Goal: Task Accomplishment & Management: Use online tool/utility

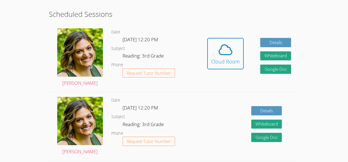
scroll to position [110, 0]
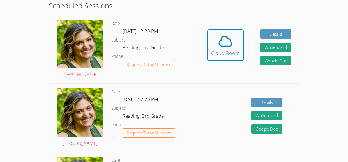
click at [207, 55] on div "Hidden Cloud Room Details Whiteboard Hidden Google Doc" at bounding box center [249, 49] width 100 height 68
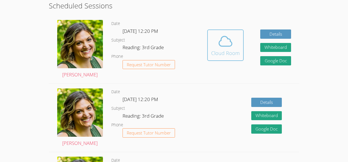
click at [212, 55] on div "Cloud Room" at bounding box center [225, 53] width 29 height 8
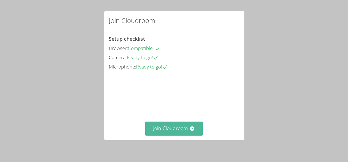
click at [187, 130] on button "Join Cloudroom" at bounding box center [174, 129] width 58 height 14
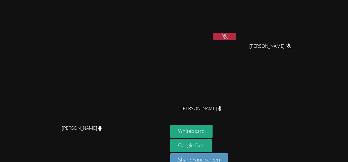
click at [236, 36] on button at bounding box center [225, 36] width 22 height 7
click at [236, 37] on button at bounding box center [225, 36] width 22 height 7
click at [236, 38] on button at bounding box center [225, 36] width 22 height 7
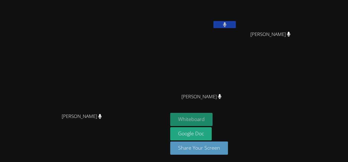
click at [213, 117] on button "Whiteboard" at bounding box center [191, 119] width 42 height 13
